Goal: Complete application form: Complete application form

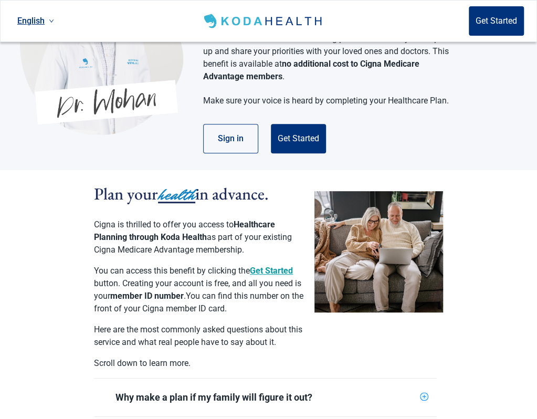
scroll to position [101, 0]
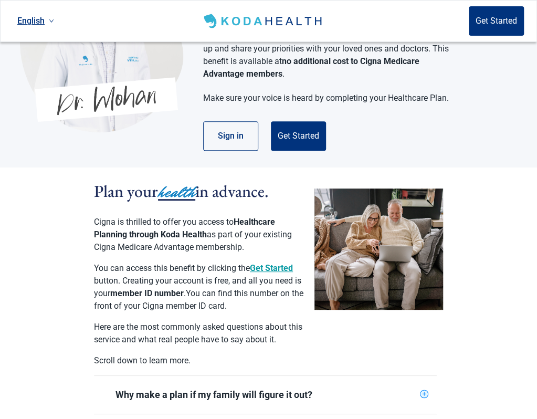
click at [274, 262] on button "Get Started" at bounding box center [271, 268] width 43 height 13
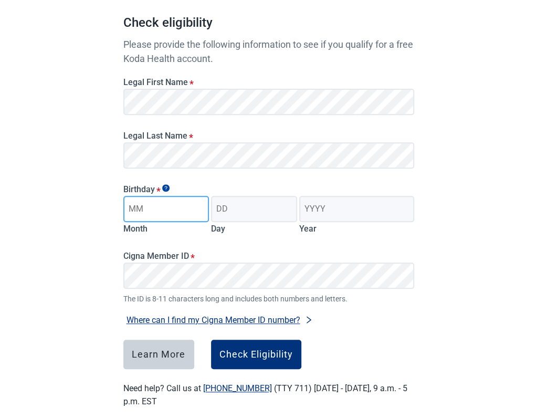
click at [181, 207] on input "Month" at bounding box center [166, 209] width 86 height 26
type input "06"
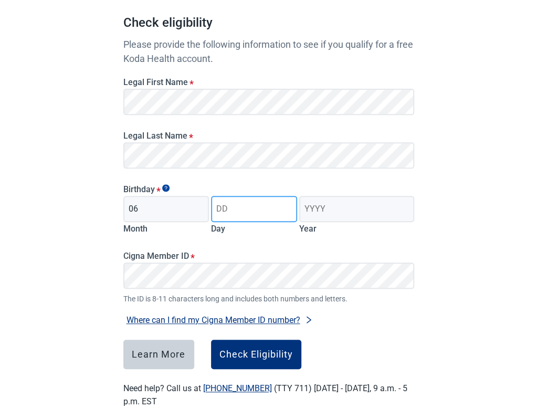
click at [274, 206] on input "Day" at bounding box center [254, 209] width 86 height 26
type input "03"
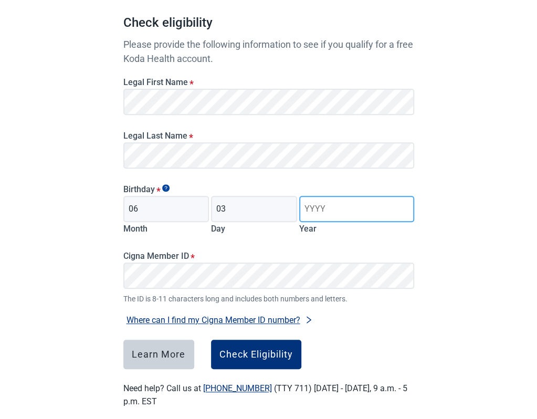
click at [348, 208] on input "Year" at bounding box center [356, 209] width 115 height 26
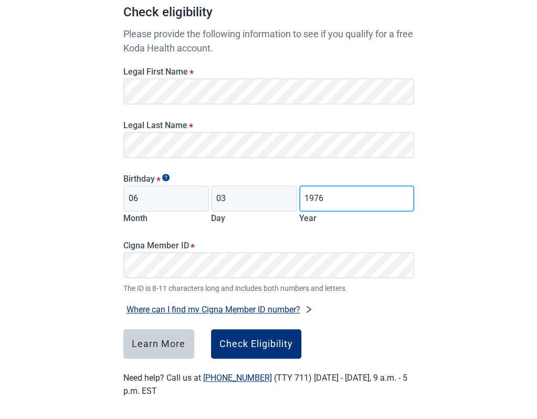
type input "1976"
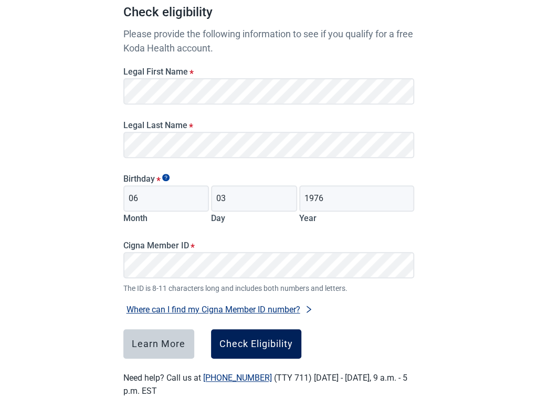
click at [268, 339] on div "Check Eligibility" at bounding box center [257, 344] width 74 height 11
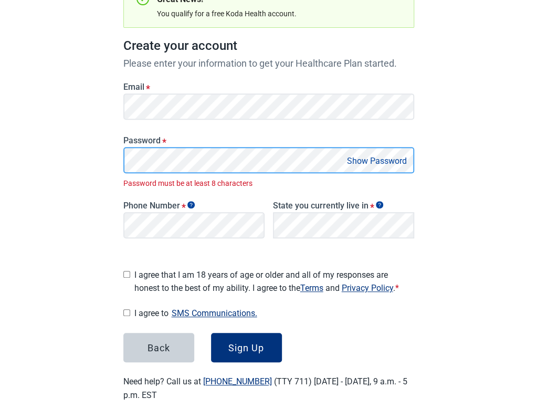
scroll to position [119, 0]
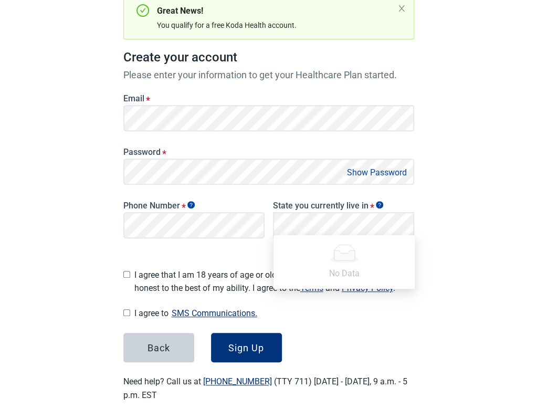
click at [202, 268] on span "I agree that I am 18 years of age or older and all of my responses are honest t…" at bounding box center [275, 281] width 280 height 26
click at [130, 271] on input "I agree that I am 18 years of age or older and all of my responses are honest t…" at bounding box center [126, 274] width 7 height 7
checkbox input "true"
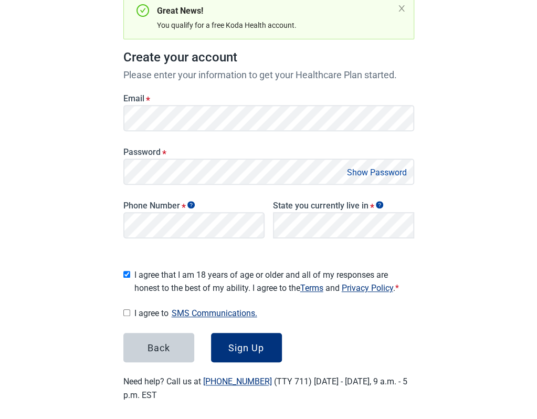
click at [126, 309] on input "I agree to SMS Communications." at bounding box center [126, 312] width 7 height 7
checkbox input "true"
click at [263, 343] on div "Sign Up" at bounding box center [247, 348] width 36 height 11
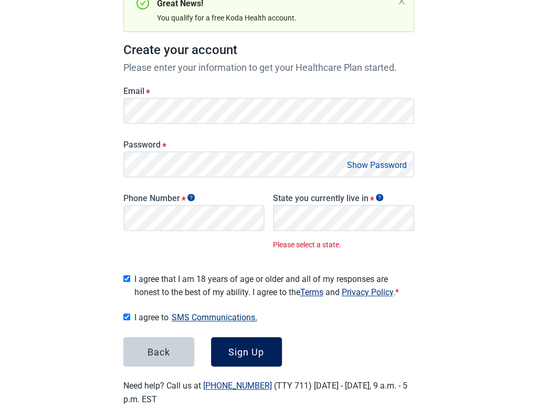
scroll to position [130, 0]
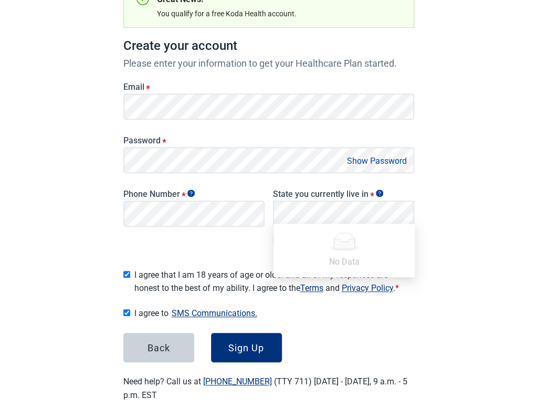
click at [351, 334] on div "Back Sign Up" at bounding box center [268, 347] width 291 height 29
click at [251, 343] on div "Sign Up" at bounding box center [247, 348] width 36 height 11
click at [255, 343] on div "Sign Up" at bounding box center [247, 348] width 36 height 11
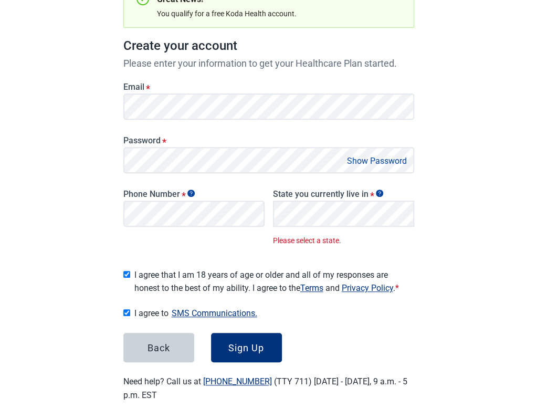
click at [340, 235] on span "Please select a state." at bounding box center [343, 241] width 141 height 12
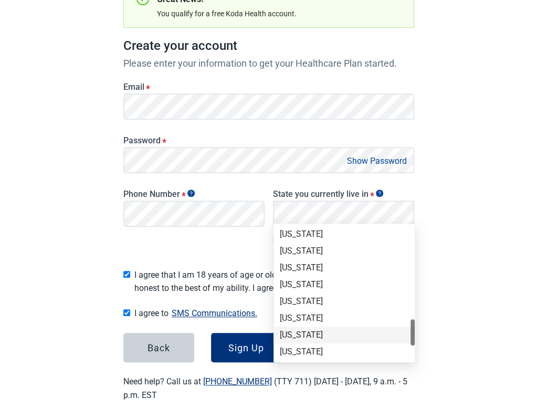
scroll to position [119, 0]
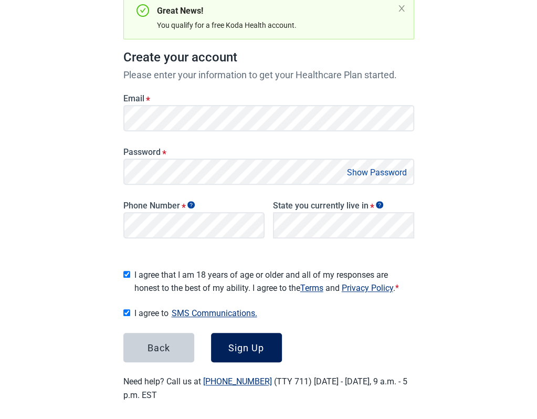
click at [245, 343] on div "Sign Up" at bounding box center [247, 348] width 36 height 11
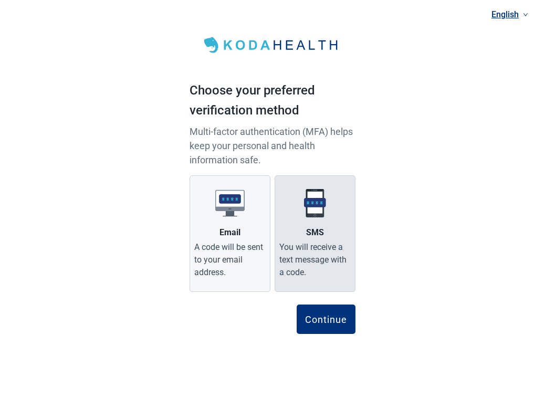
click at [324, 250] on div "You will receive a text message with a code." at bounding box center [315, 260] width 71 height 38
click at [0, 0] on input "SMS You will receive a text message with a code." at bounding box center [0, 0] width 0 height 0
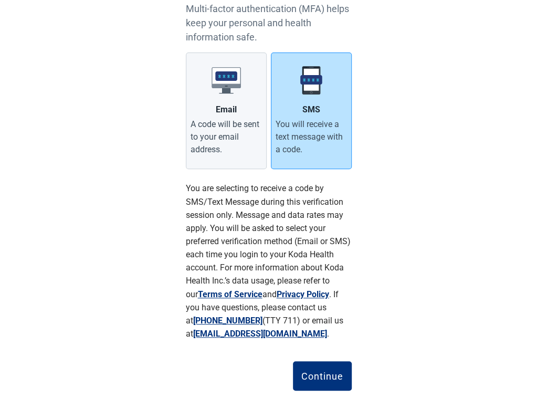
scroll to position [128, 0]
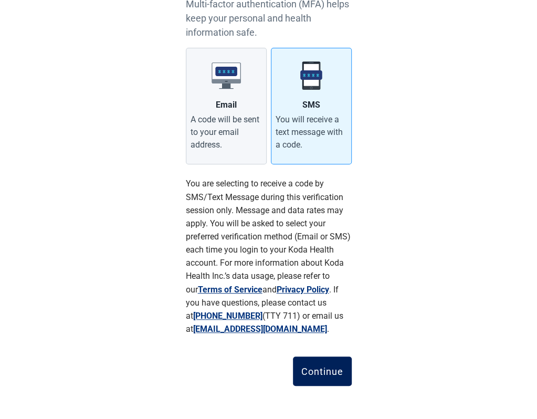
click at [331, 364] on button "Continue" at bounding box center [322, 371] width 59 height 29
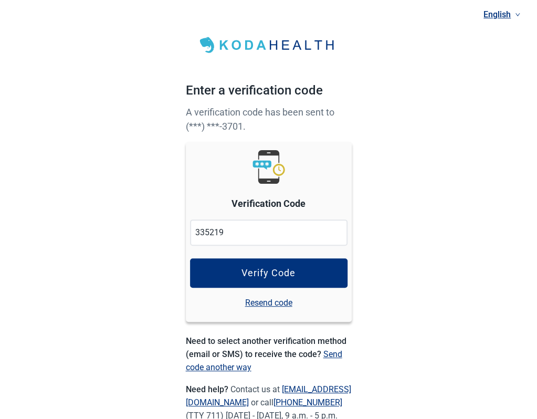
type input "335219"
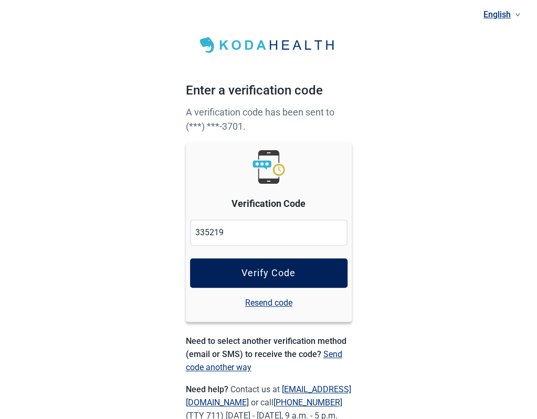
click at [307, 271] on button "Verify Code" at bounding box center [269, 272] width 158 height 29
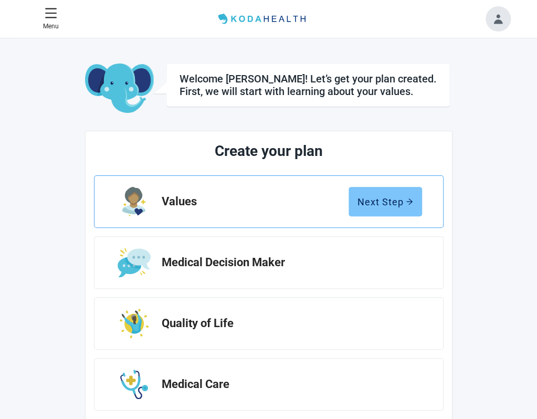
click at [419, 199] on button "Next Step" at bounding box center [386, 201] width 74 height 29
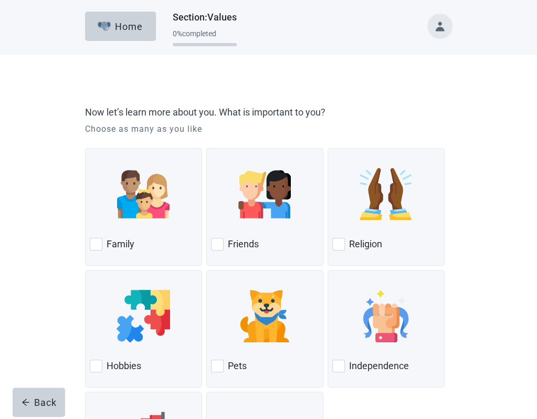
click at [154, 253] on div "Family" at bounding box center [144, 244] width 108 height 17
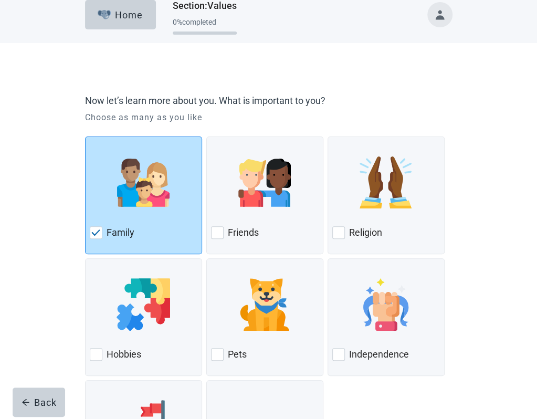
scroll to position [32, 0]
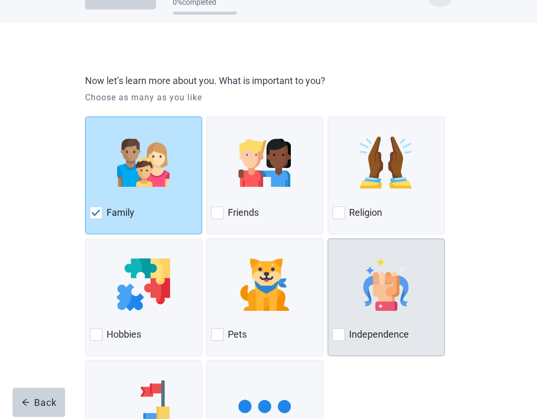
click at [349, 336] on label "Independence" at bounding box center [379, 334] width 60 height 13
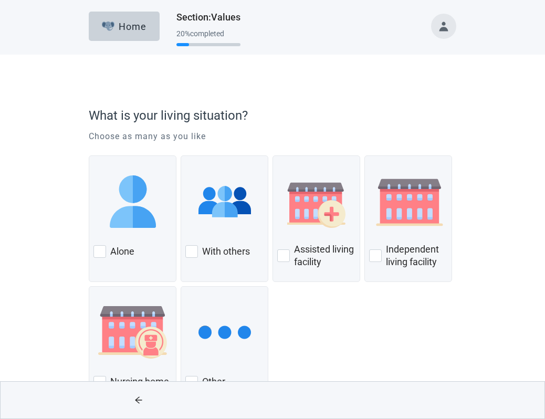
click at [141, 249] on div "Alone" at bounding box center [133, 251] width 78 height 17
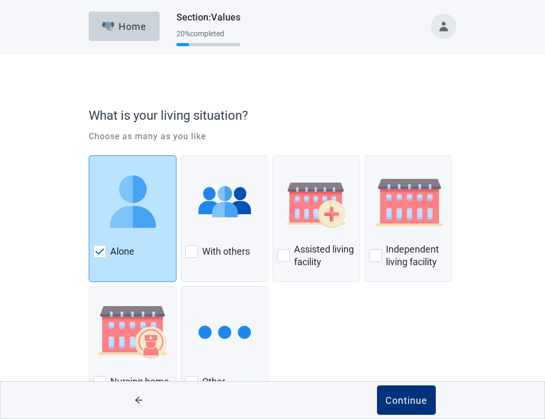
click at [419, 395] on div "Continue" at bounding box center [407, 400] width 42 height 11
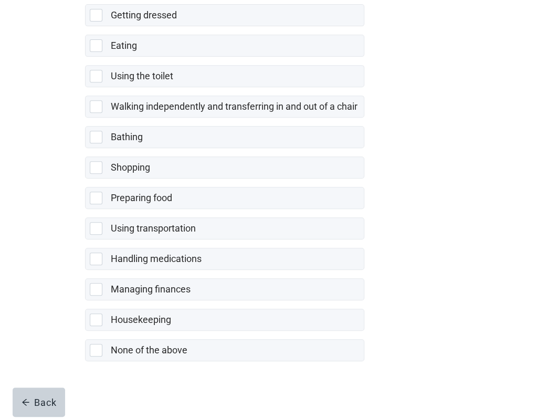
scroll to position [158, 0]
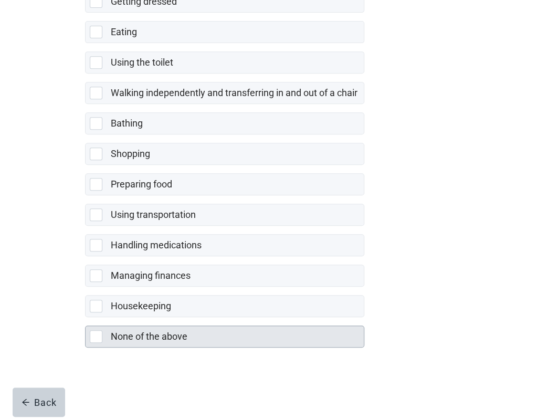
click at [194, 344] on div "None of the above" at bounding box center [234, 336] width 247 height 13
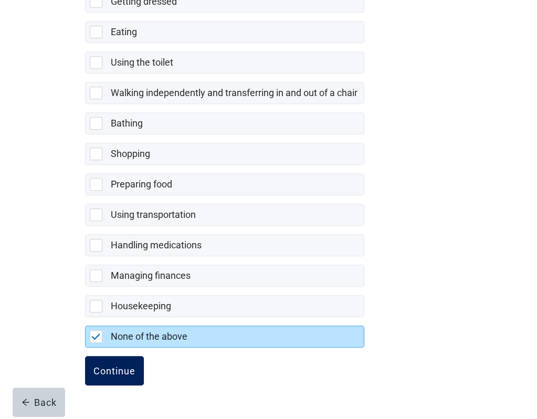
click at [122, 376] on div "Continue" at bounding box center [115, 371] width 42 height 11
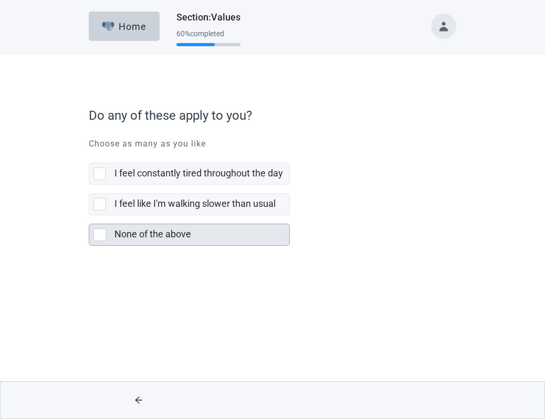
click at [104, 235] on div at bounding box center [100, 235] width 13 height 13
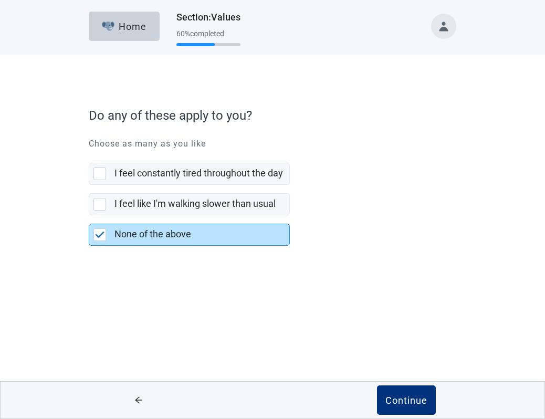
click at [405, 395] on div "Continue" at bounding box center [407, 400] width 42 height 11
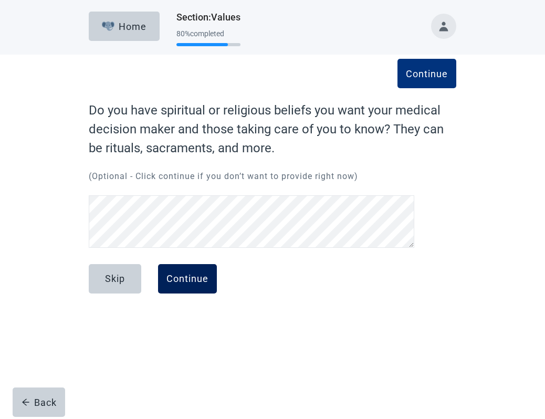
click at [193, 285] on button "Continue" at bounding box center [187, 278] width 59 height 29
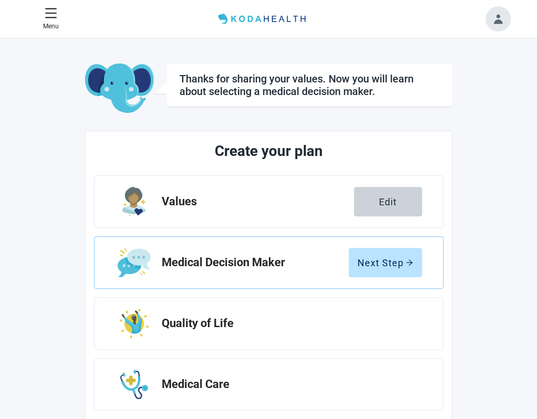
click at [410, 263] on icon "arrow-right" at bounding box center [409, 262] width 7 height 7
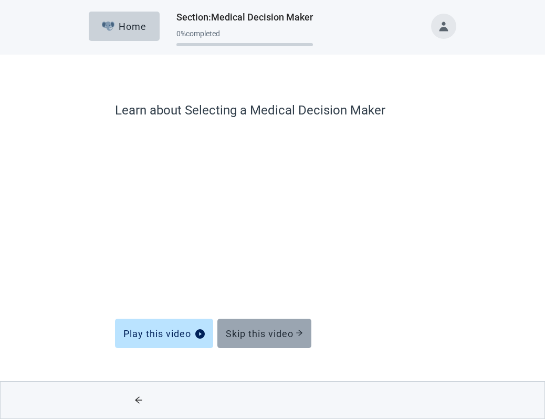
click at [289, 333] on div "Skip this video" at bounding box center [264, 333] width 77 height 11
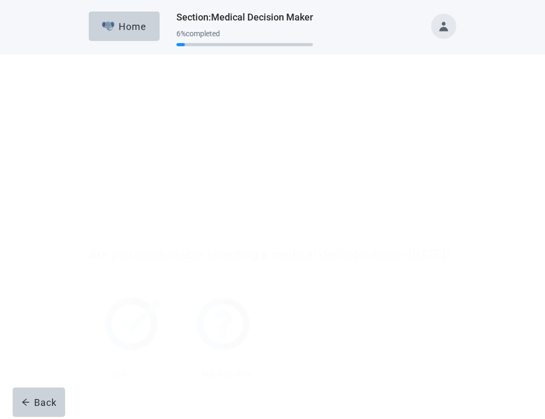
click at [139, 219] on div at bounding box center [133, 184] width 78 height 83
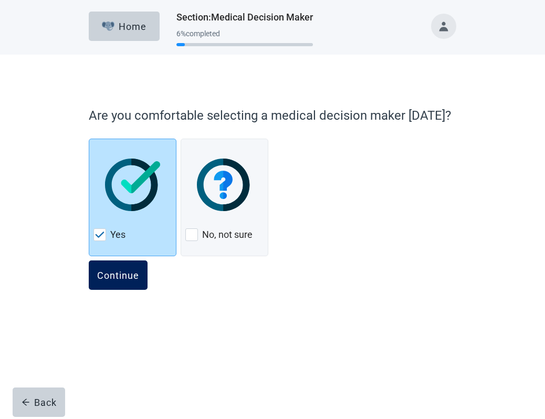
click at [126, 281] on div "Continue" at bounding box center [118, 275] width 42 height 11
click at [132, 278] on div "Continue" at bounding box center [118, 275] width 42 height 11
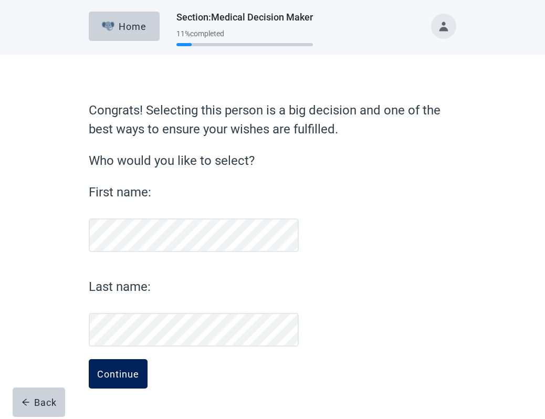
click at [104, 371] on div "Continue" at bounding box center [118, 374] width 42 height 11
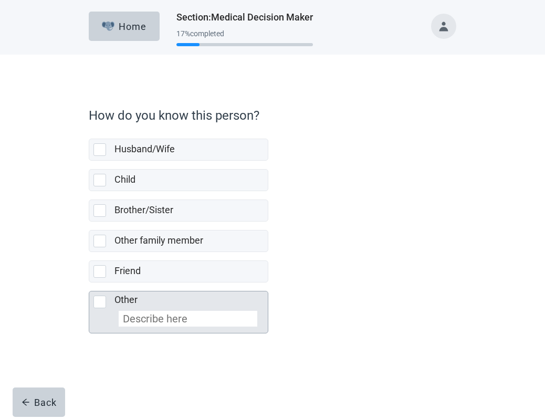
click at [196, 314] on input at bounding box center [188, 319] width 139 height 16
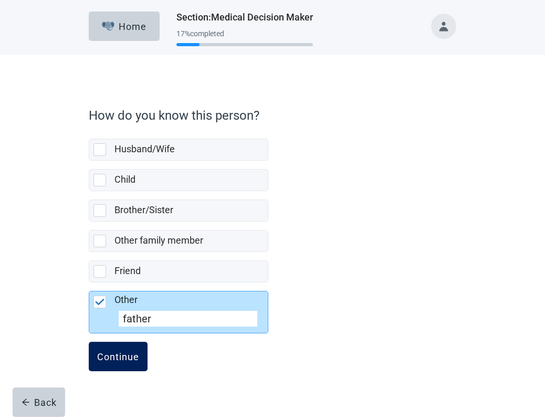
type input "father"
click at [133, 365] on button "Continue" at bounding box center [118, 356] width 59 height 29
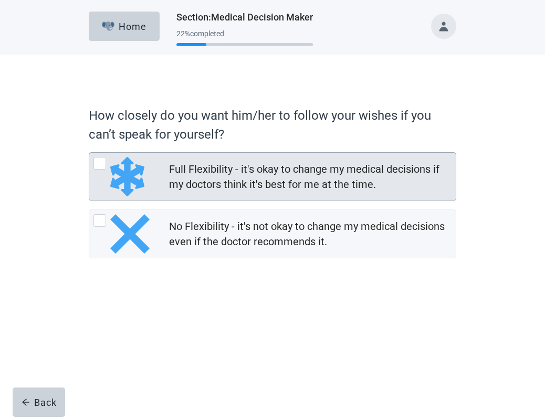
click at [95, 168] on div at bounding box center [100, 163] width 13 height 13
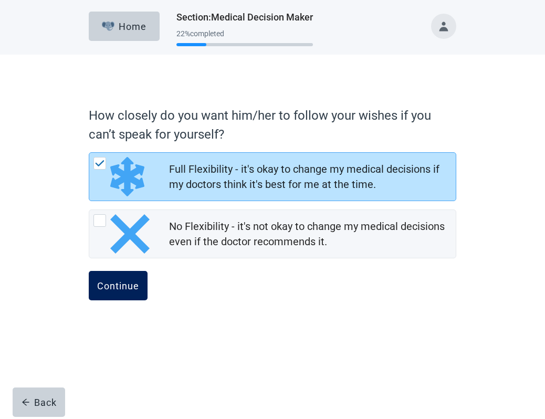
click at [117, 284] on div "Continue" at bounding box center [118, 286] width 42 height 11
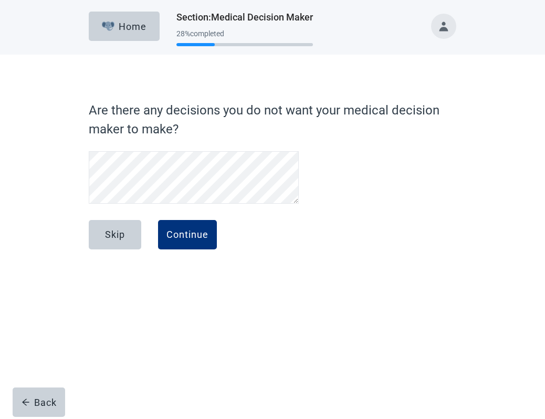
click at [195, 235] on div "Continue" at bounding box center [188, 235] width 42 height 11
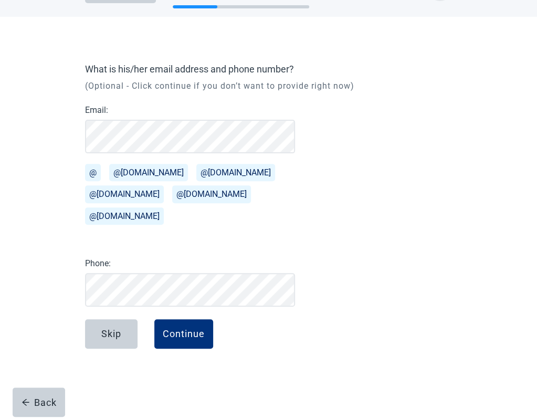
scroll to position [47, 0]
click at [186, 339] on div "Continue" at bounding box center [184, 334] width 42 height 11
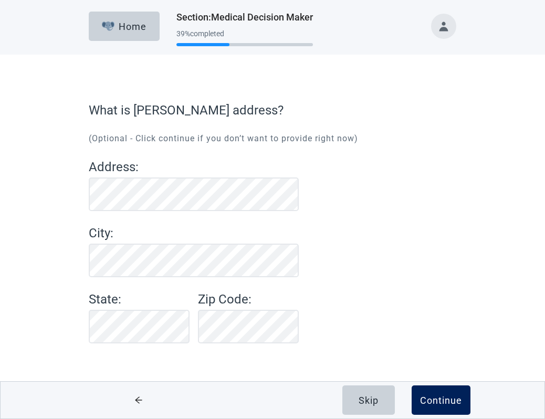
click at [451, 400] on div "Continue" at bounding box center [441, 400] width 42 height 11
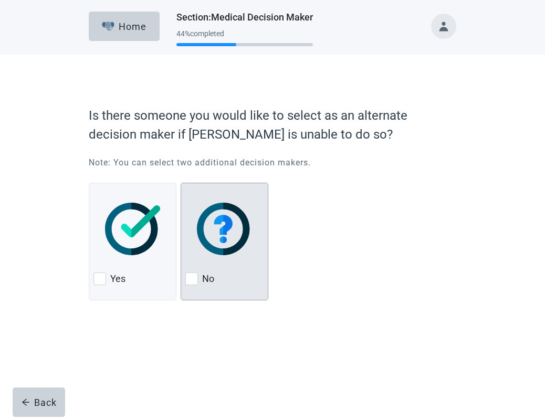
click at [203, 280] on label "No" at bounding box center [208, 279] width 12 height 13
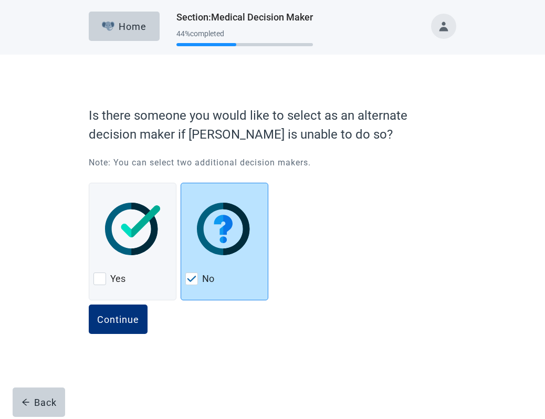
click at [132, 320] on div "Continue" at bounding box center [118, 319] width 42 height 11
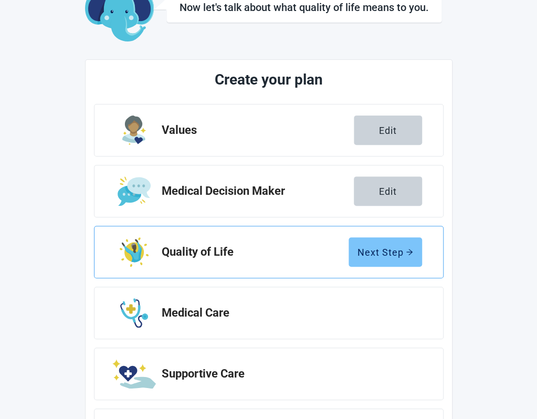
click at [399, 255] on div "Next Step" at bounding box center [386, 252] width 56 height 11
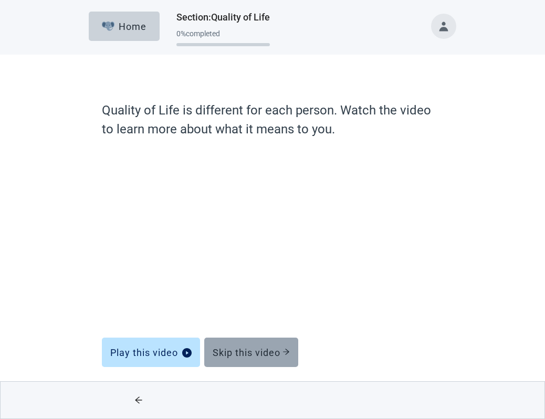
click at [270, 353] on div "Skip this video" at bounding box center [251, 352] width 77 height 11
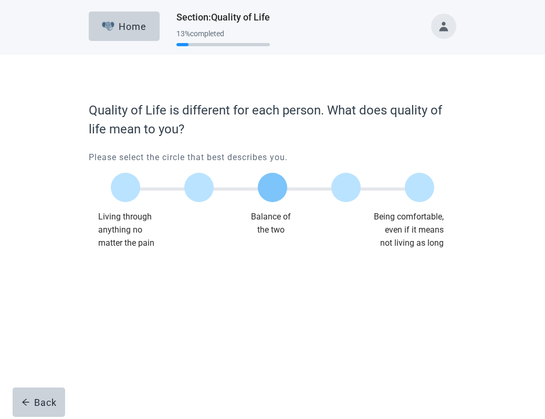
click at [273, 191] on div at bounding box center [272, 187] width 29 height 29
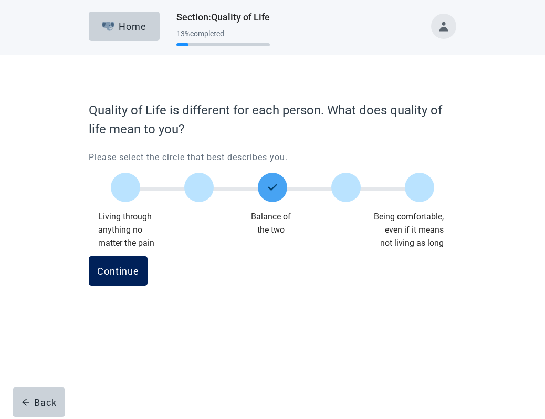
click at [131, 277] on button "Continue" at bounding box center [118, 270] width 59 height 29
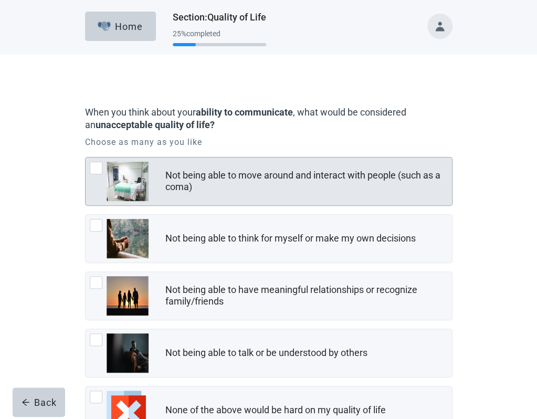
click at [92, 174] on div at bounding box center [96, 168] width 13 height 13
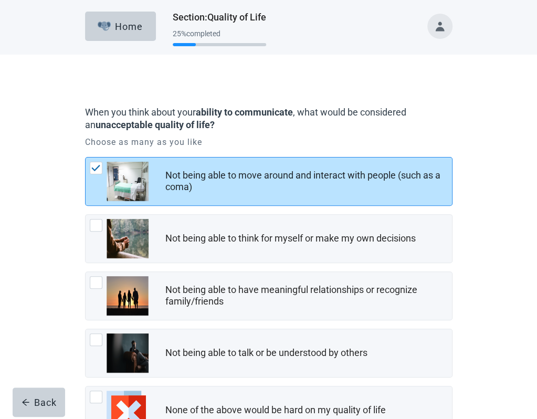
click at [103, 254] on div at bounding box center [119, 238] width 59 height 39
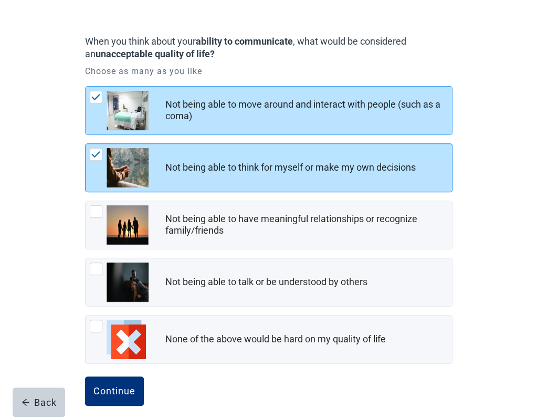
scroll to position [86, 0]
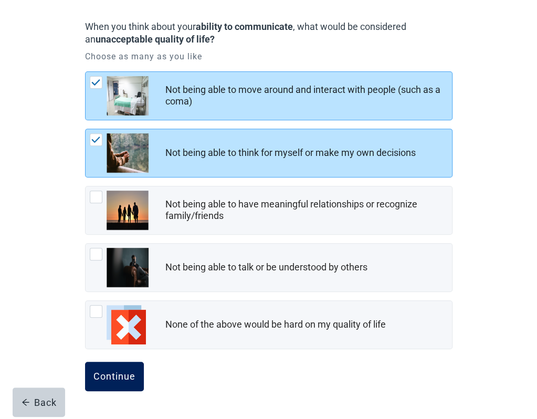
click at [130, 382] on div "Continue" at bounding box center [115, 376] width 42 height 11
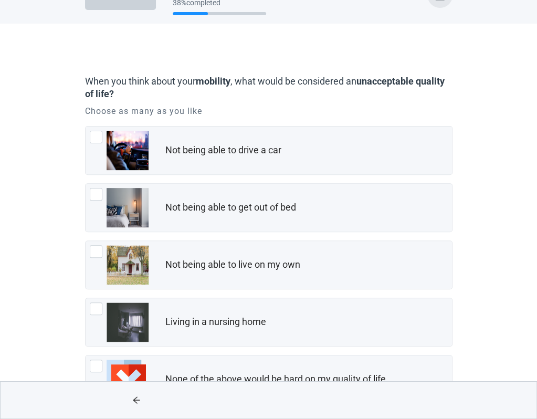
scroll to position [47, 0]
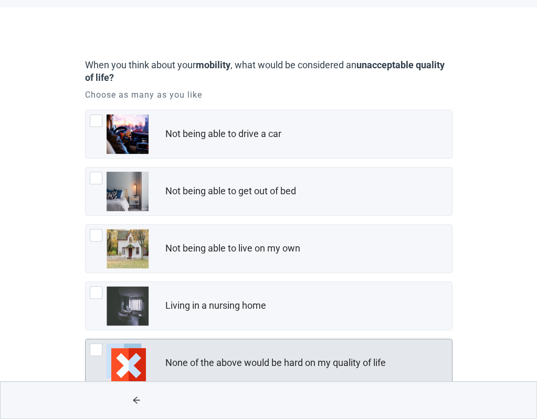
click at [100, 356] on div at bounding box center [96, 350] width 13 height 13
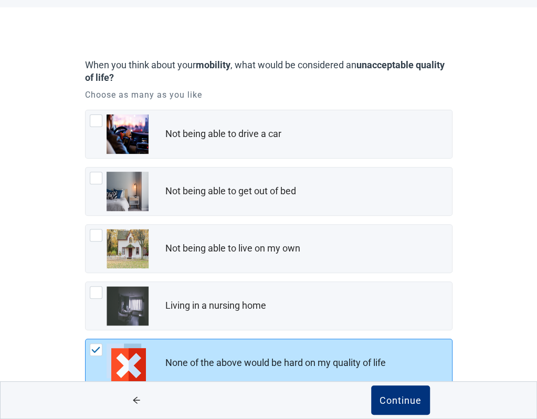
click at [415, 404] on div "Continue" at bounding box center [401, 400] width 42 height 11
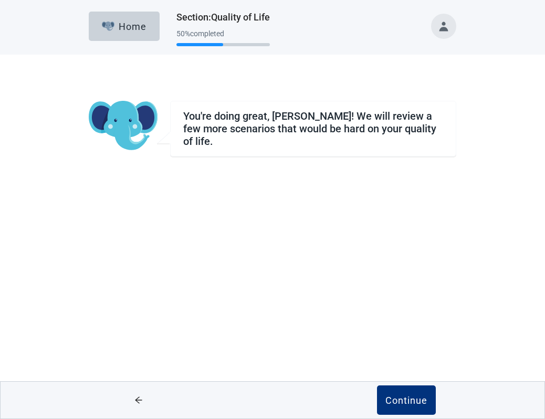
click at [416, 395] on div "Continue" at bounding box center [407, 400] width 42 height 11
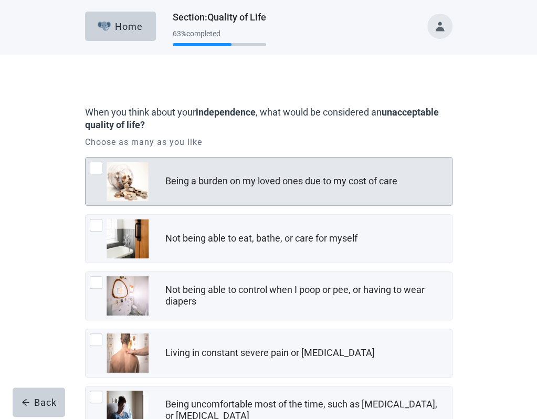
click at [92, 174] on div at bounding box center [96, 168] width 13 height 13
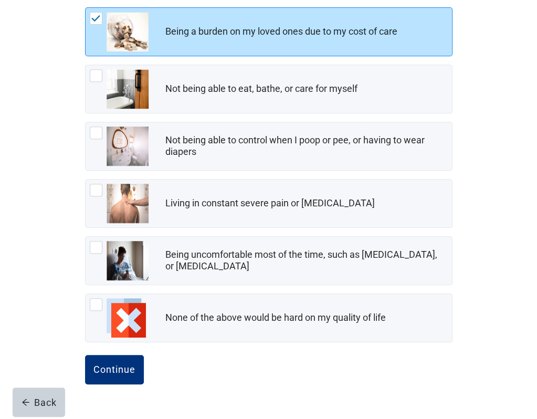
scroll to position [151, 0]
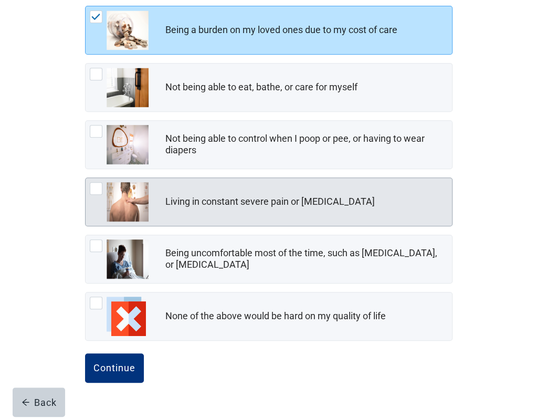
click at [92, 195] on div at bounding box center [96, 188] width 13 height 13
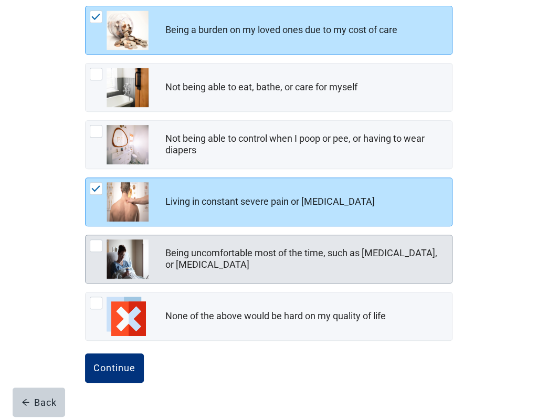
click at [93, 275] on div at bounding box center [119, 259] width 59 height 39
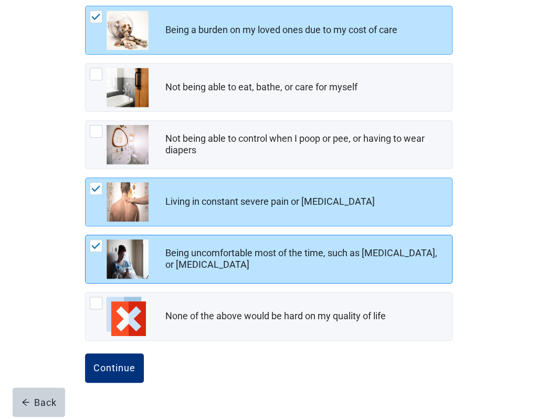
click at [131, 374] on div "Continue" at bounding box center [115, 368] width 42 height 11
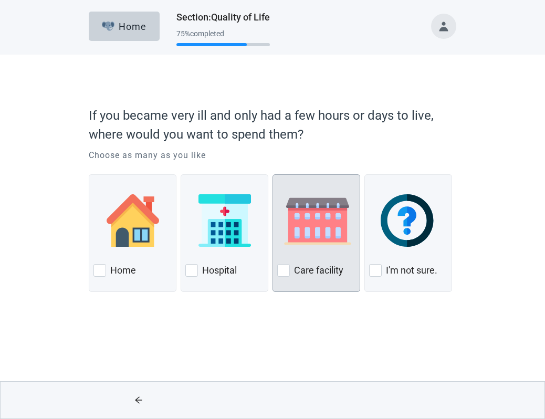
click at [295, 273] on label "Care facility" at bounding box center [318, 270] width 49 height 13
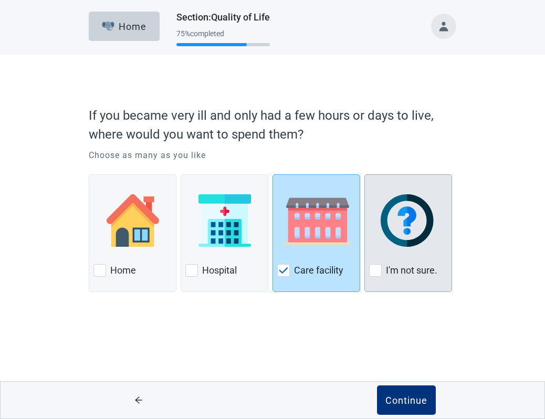
click at [396, 274] on label "I'm not sure." at bounding box center [411, 270] width 51 height 13
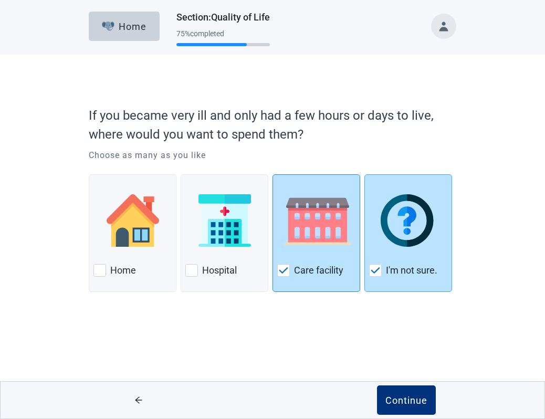
click at [323, 278] on div "Care facility" at bounding box center [316, 270] width 78 height 17
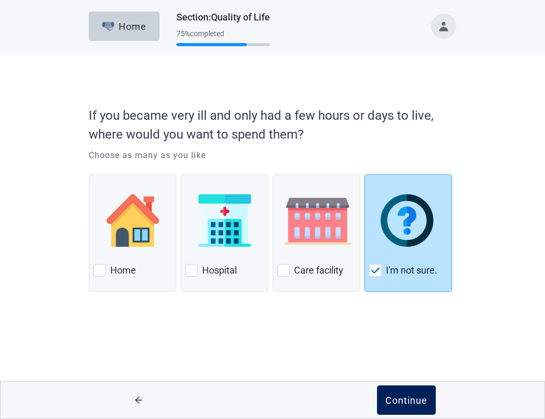
click at [406, 400] on div "Continue" at bounding box center [407, 400] width 42 height 11
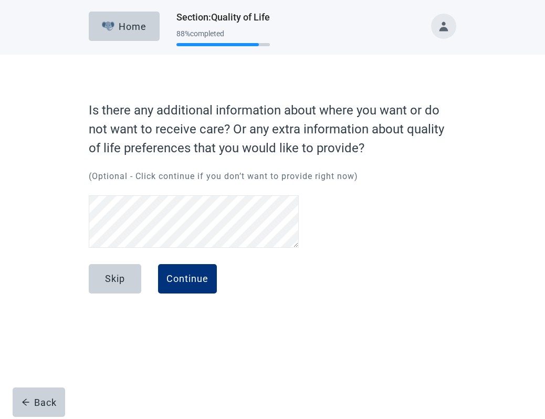
click at [206, 282] on div "Continue" at bounding box center [188, 279] width 42 height 11
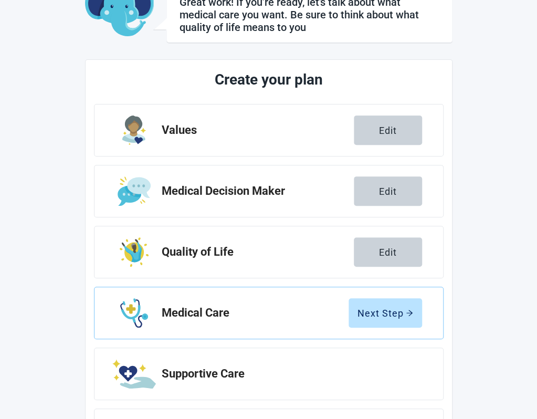
scroll to position [78, 0]
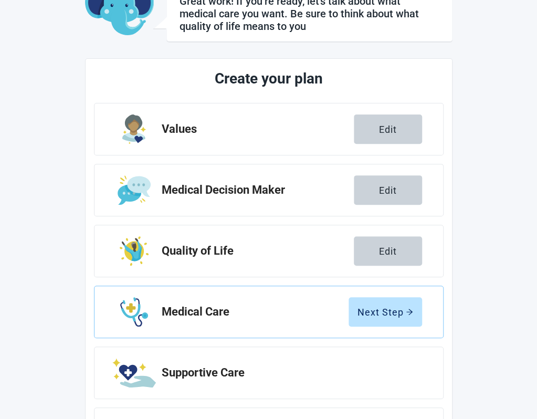
click at [396, 311] on div "Next Step" at bounding box center [386, 312] width 56 height 11
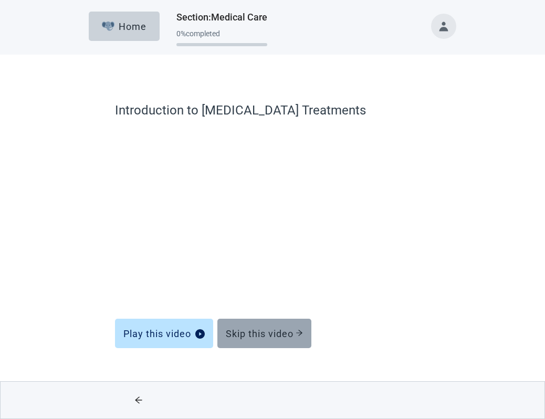
click at [290, 330] on div "Skip this video" at bounding box center [264, 333] width 77 height 11
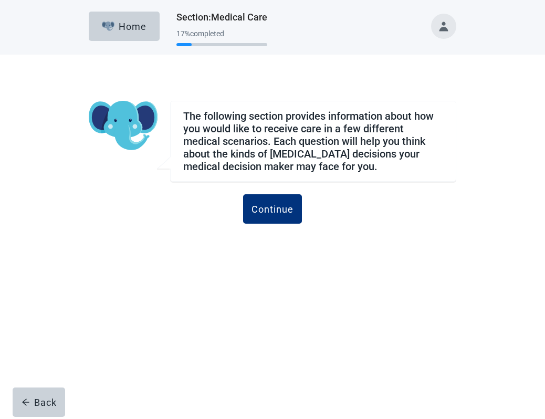
click at [281, 214] on button "Continue" at bounding box center [272, 208] width 59 height 29
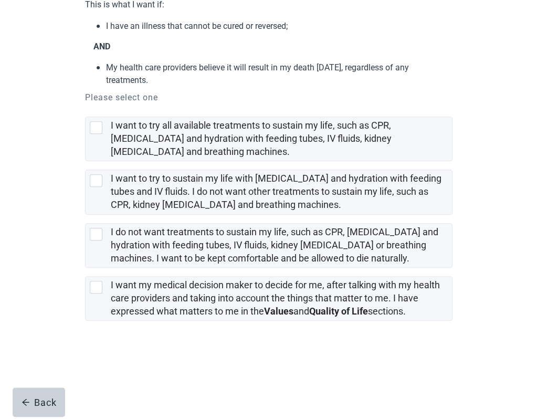
scroll to position [133, 0]
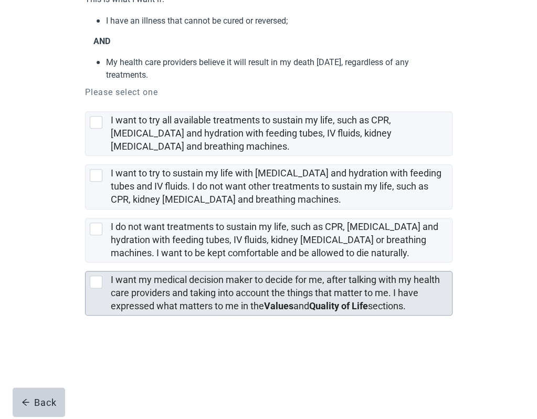
click at [99, 288] on div at bounding box center [96, 282] width 13 height 13
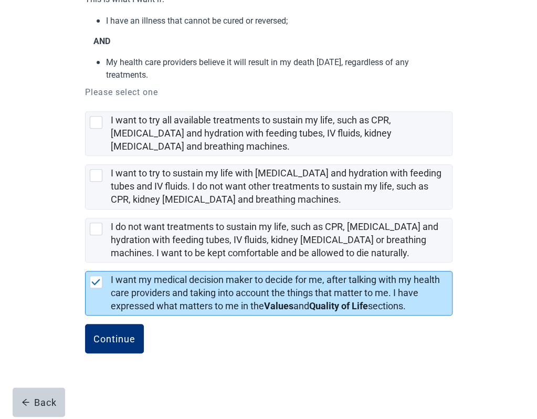
click at [132, 344] on div "Continue" at bounding box center [115, 339] width 42 height 11
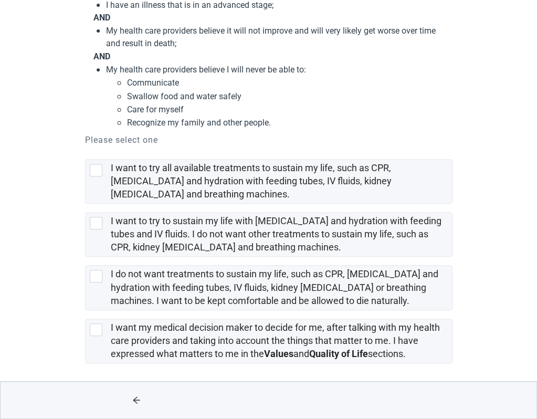
scroll to position [175, 0]
click at [99, 336] on div at bounding box center [96, 330] width 13 height 13
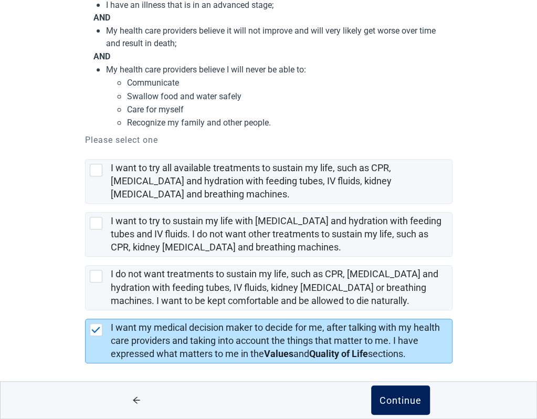
click at [405, 394] on button "Continue" at bounding box center [400, 400] width 59 height 29
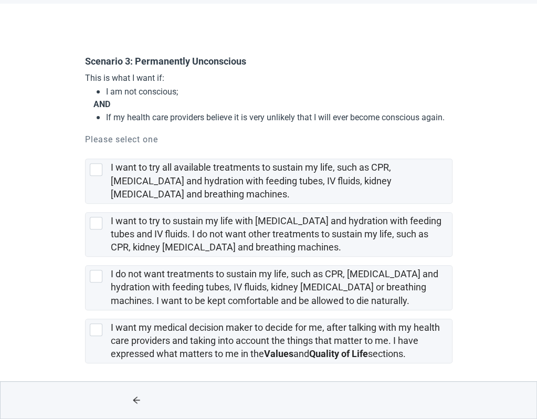
scroll to position [64, 0]
click at [440, 359] on label "I want my medical decision maker to decide for me, after talking with my health…" at bounding box center [275, 340] width 329 height 37
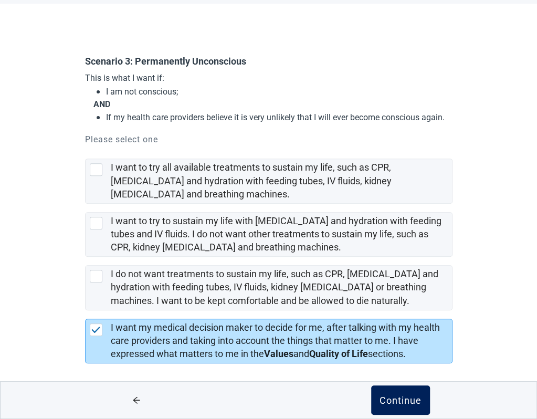
click at [410, 408] on button "Continue" at bounding box center [400, 400] width 59 height 29
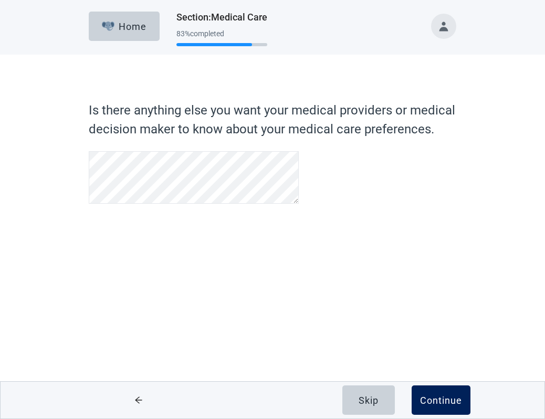
click at [442, 400] on div "Continue" at bounding box center [441, 400] width 42 height 11
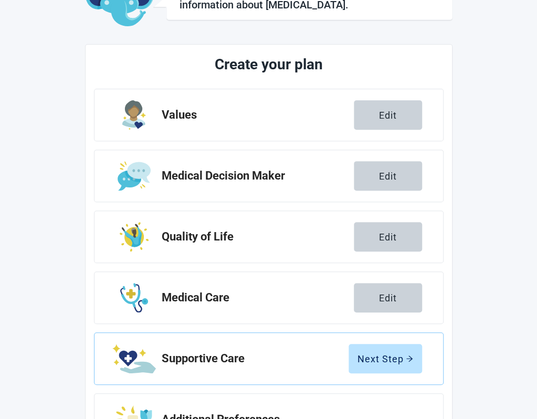
scroll to position [139, 0]
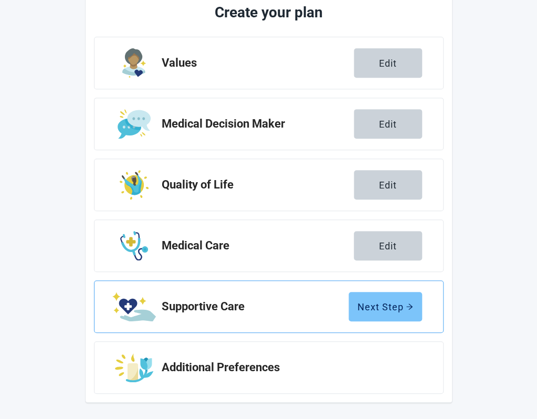
click at [399, 314] on button "Next Step" at bounding box center [386, 306] width 74 height 29
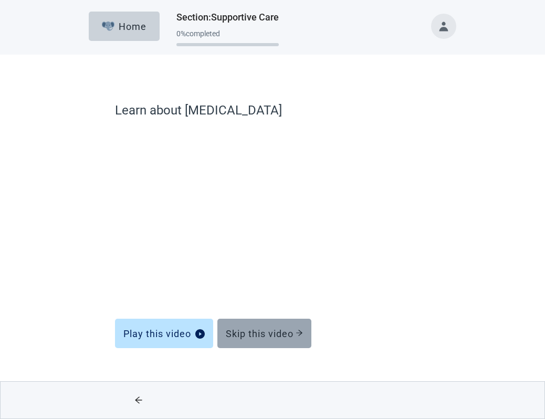
click at [286, 332] on div "Skip this video" at bounding box center [264, 333] width 77 height 11
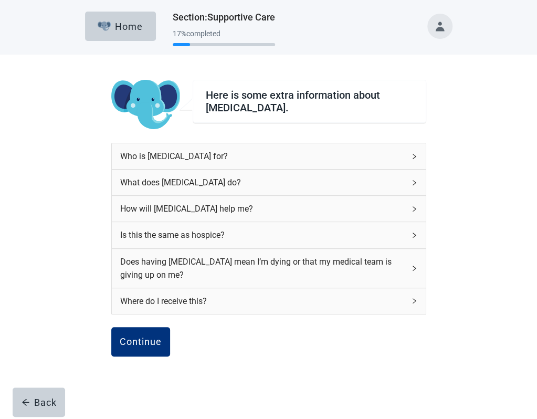
click at [130, 347] on div "Continue" at bounding box center [141, 342] width 42 height 11
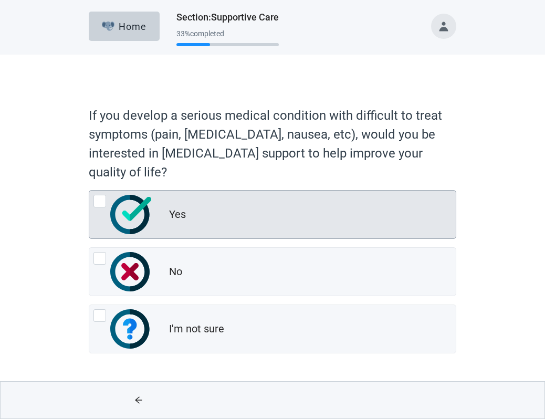
click at [130, 213] on img at bounding box center [130, 214] width 41 height 39
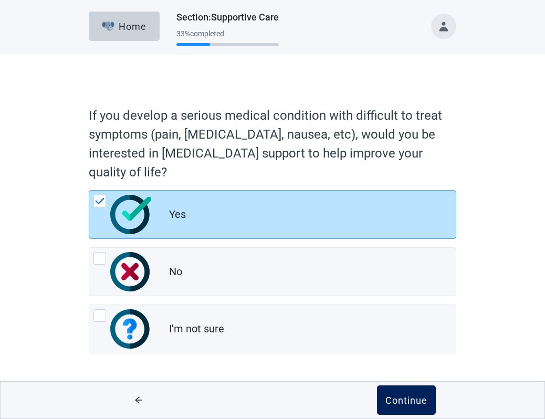
click at [413, 405] on div "Continue" at bounding box center [407, 400] width 42 height 11
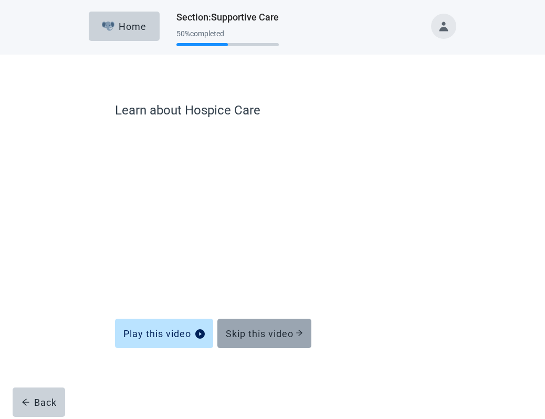
click at [274, 332] on div "Skip this video" at bounding box center [264, 333] width 77 height 11
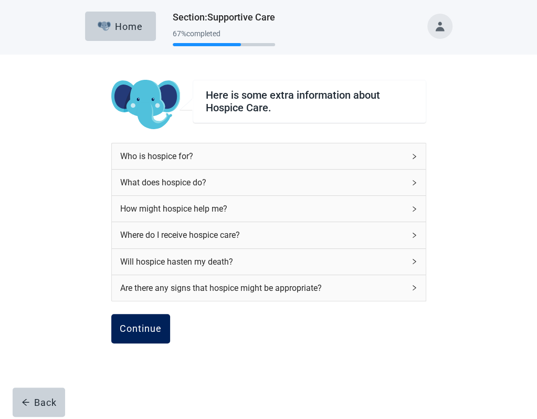
click at [142, 331] on div "Continue" at bounding box center [141, 329] width 42 height 11
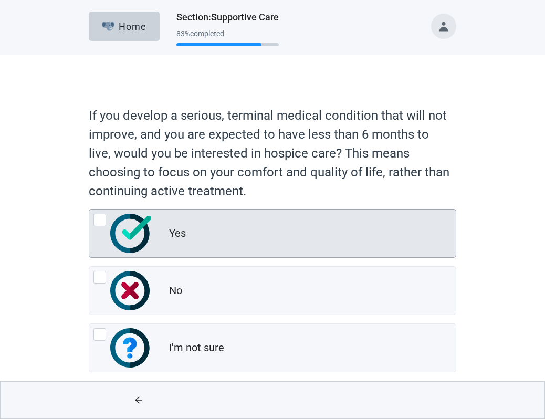
click at [254, 235] on div "Yes" at bounding box center [312, 233] width 287 height 21
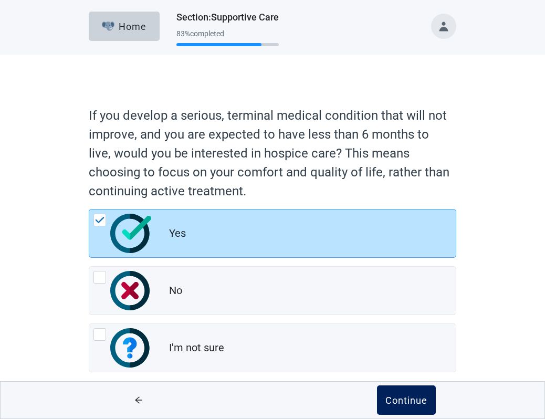
click at [422, 404] on div "Continue" at bounding box center [407, 400] width 42 height 11
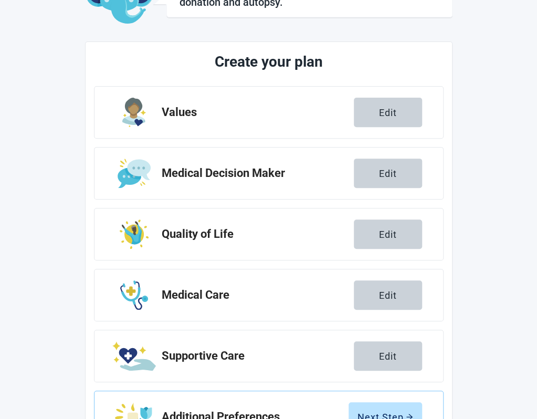
scroll to position [139, 0]
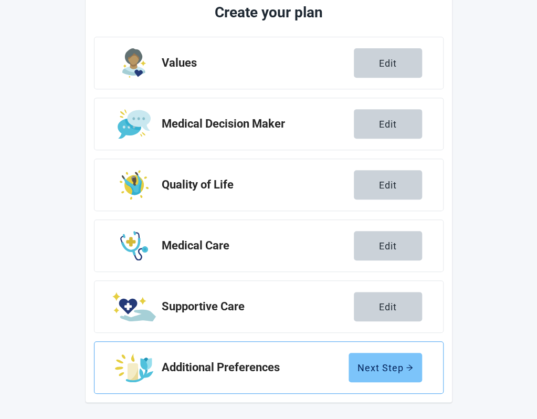
click at [395, 369] on div "Next Step" at bounding box center [386, 368] width 56 height 11
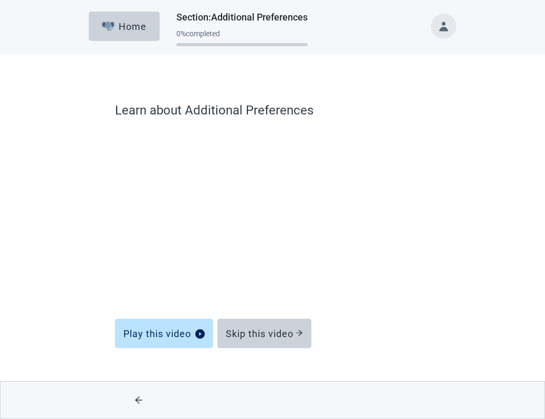
click at [293, 333] on div "Skip this video" at bounding box center [264, 333] width 77 height 11
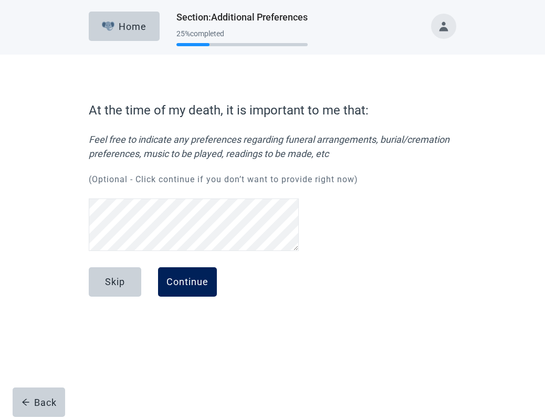
click at [199, 291] on button "Continue" at bounding box center [187, 281] width 59 height 29
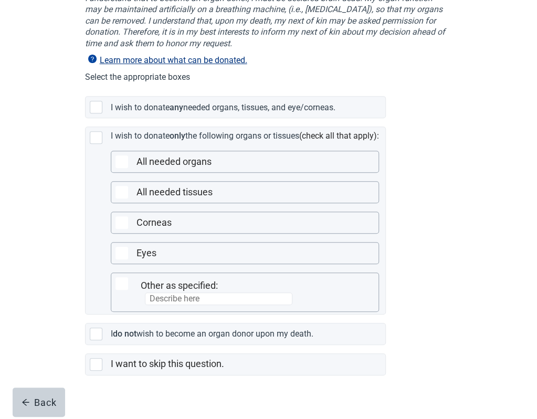
scroll to position [145, 0]
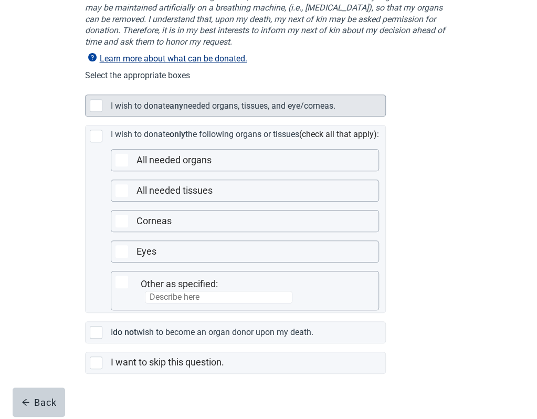
click at [96, 112] on div at bounding box center [96, 105] width 13 height 13
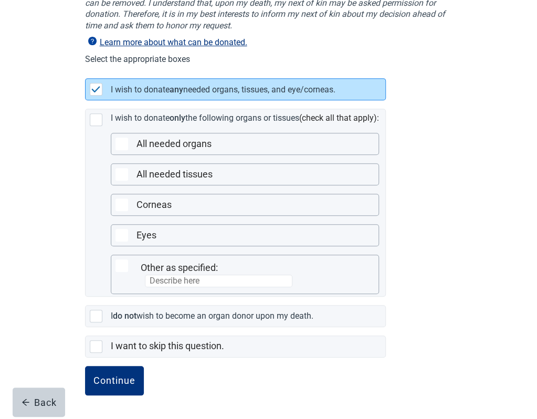
scroll to position [225, 0]
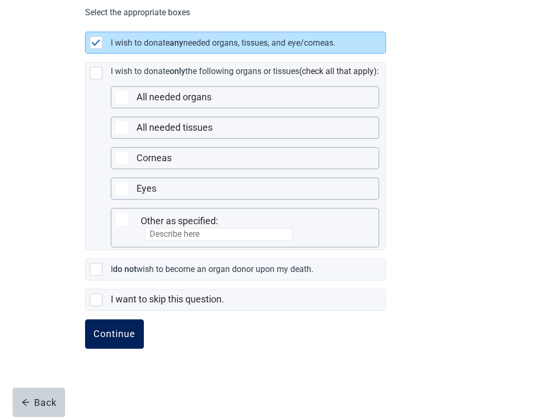
click at [116, 339] on div "Continue" at bounding box center [115, 334] width 42 height 11
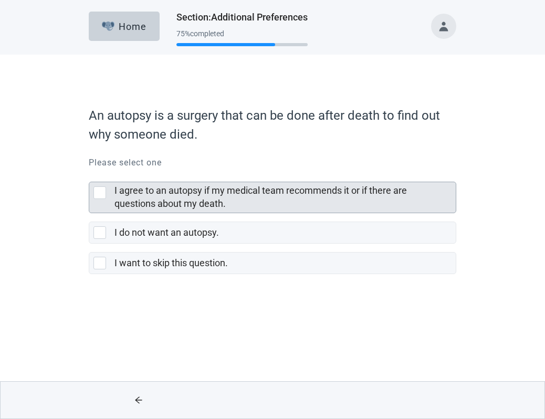
click at [105, 196] on div at bounding box center [100, 193] width 13 height 13
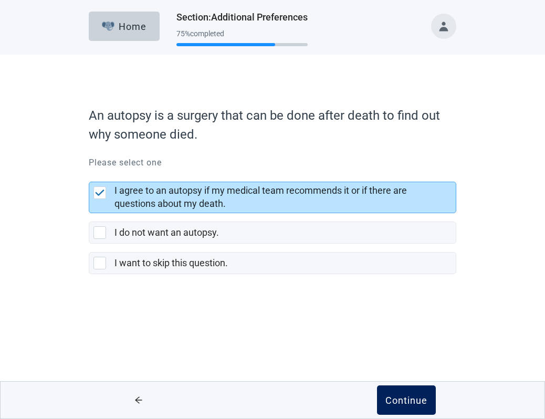
click at [418, 403] on div "Continue" at bounding box center [407, 400] width 42 height 11
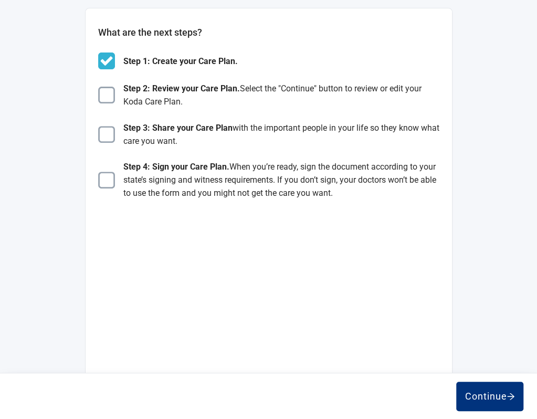
scroll to position [115, 0]
click at [0, 0] on div "Continue" at bounding box center [0, 0] width 0 height 0
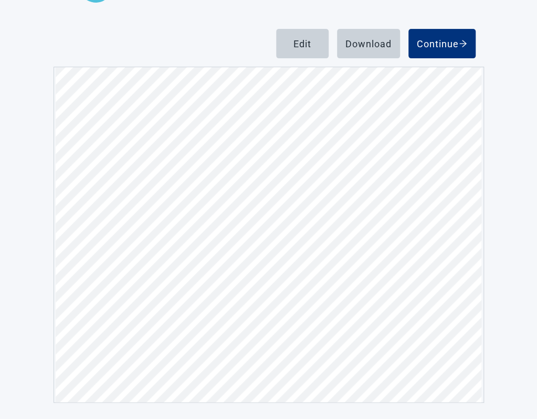
scroll to position [6156, 0]
click at [392, 41] on div "Download" at bounding box center [369, 43] width 46 height 11
click at [468, 45] on div "Continue" at bounding box center [442, 43] width 50 height 11
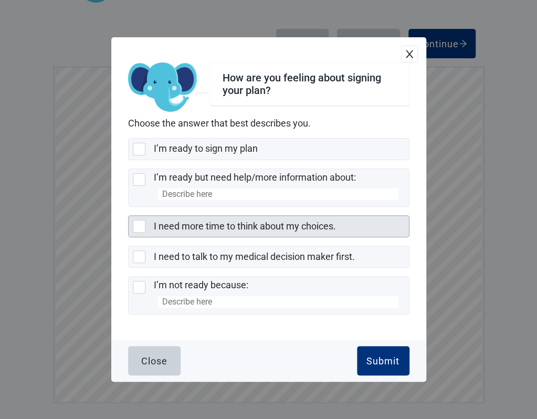
click at [286, 221] on label "I need more time to think about my choices." at bounding box center [245, 226] width 182 height 11
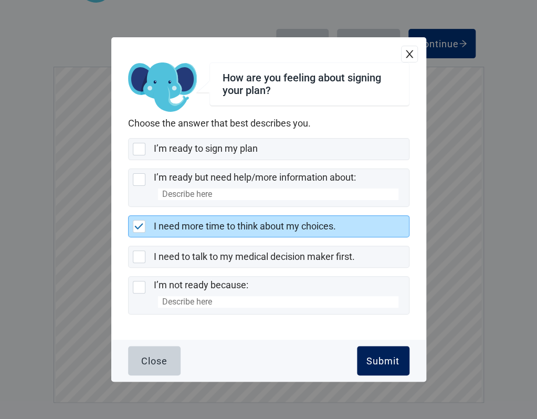
click at [390, 363] on div "Submit" at bounding box center [383, 361] width 33 height 11
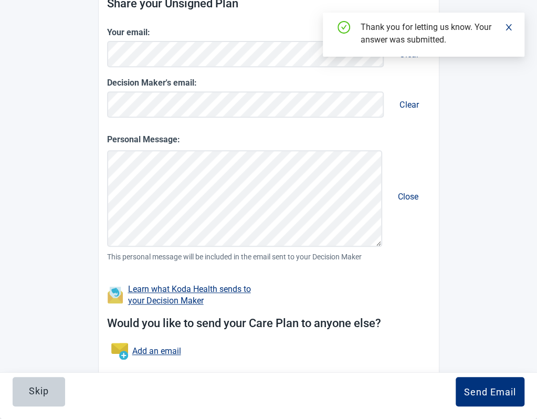
scroll to position [177, 0]
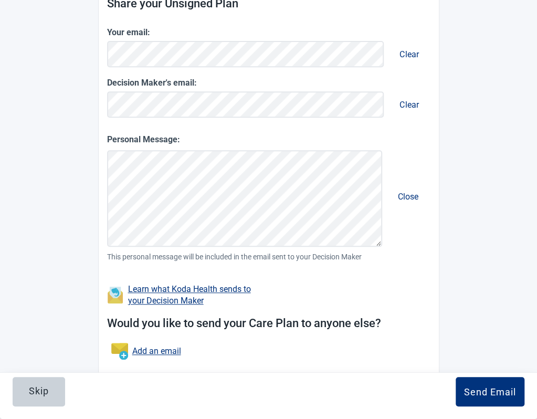
click at [464, 387] on div "Send Email" at bounding box center [490, 392] width 52 height 11
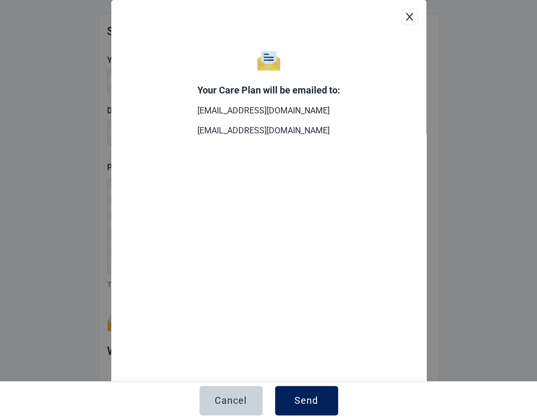
click at [311, 396] on div "Send" at bounding box center [307, 401] width 24 height 11
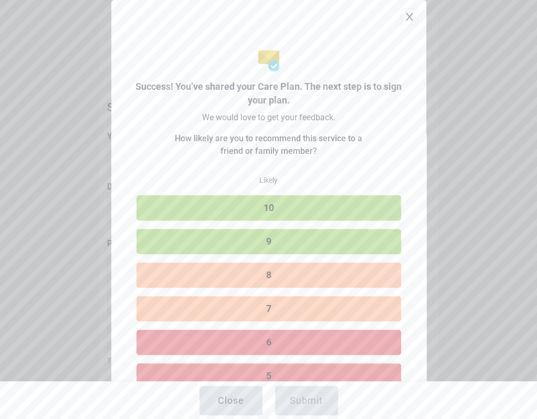
scroll to position [207, 0]
click at [246, 386] on button "Close" at bounding box center [231, 400] width 63 height 29
